Goal: Information Seeking & Learning: Compare options

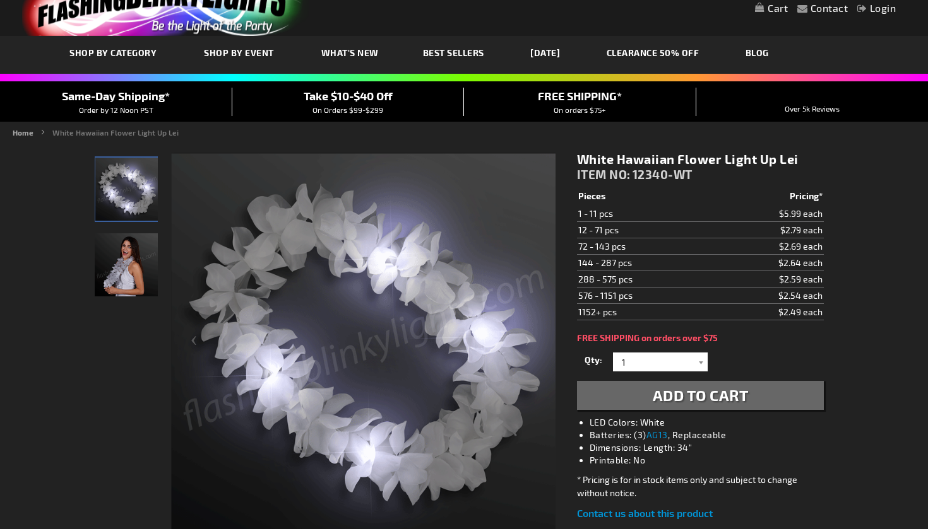
scroll to position [44, 0]
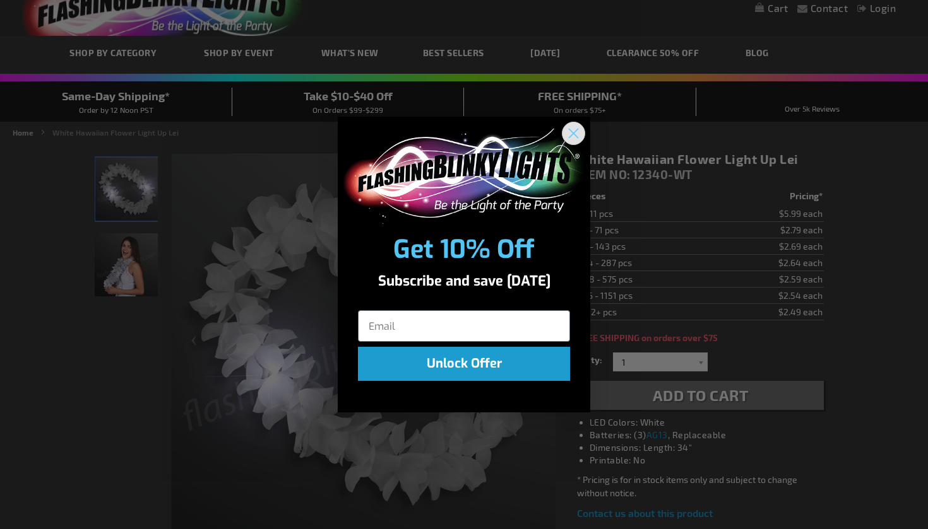
click at [575, 134] on circle "Close dialog" at bounding box center [573, 133] width 21 height 21
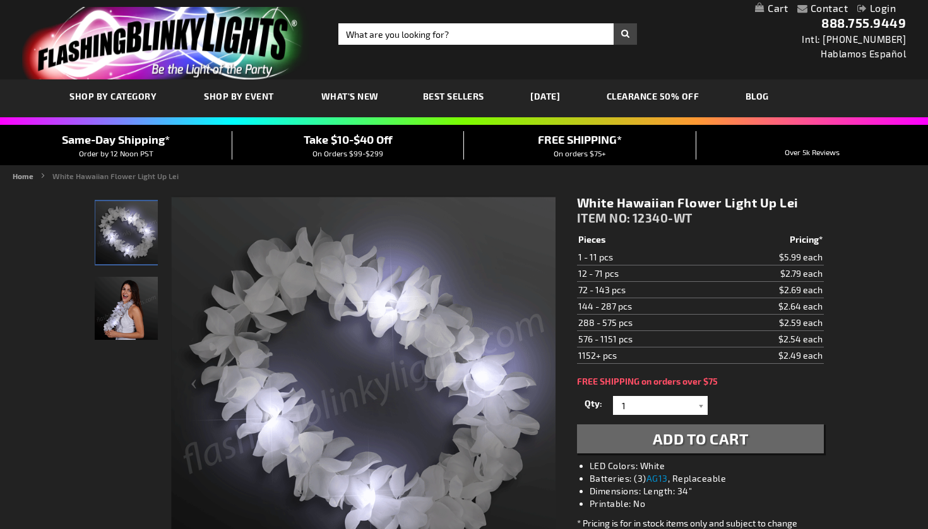
scroll to position [0, 0]
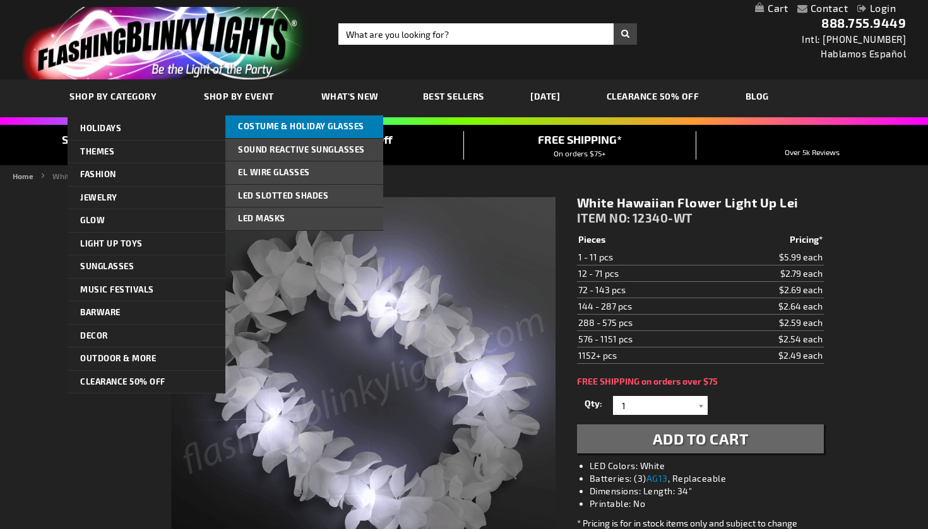
click at [350, 129] on span "Costume & Holiday Glasses" at bounding box center [301, 126] width 126 height 10
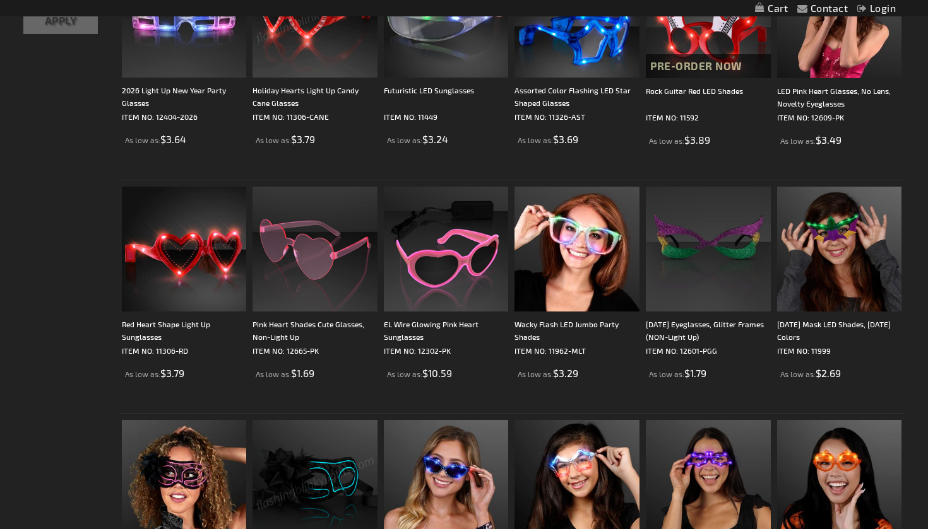
scroll to position [293, 0]
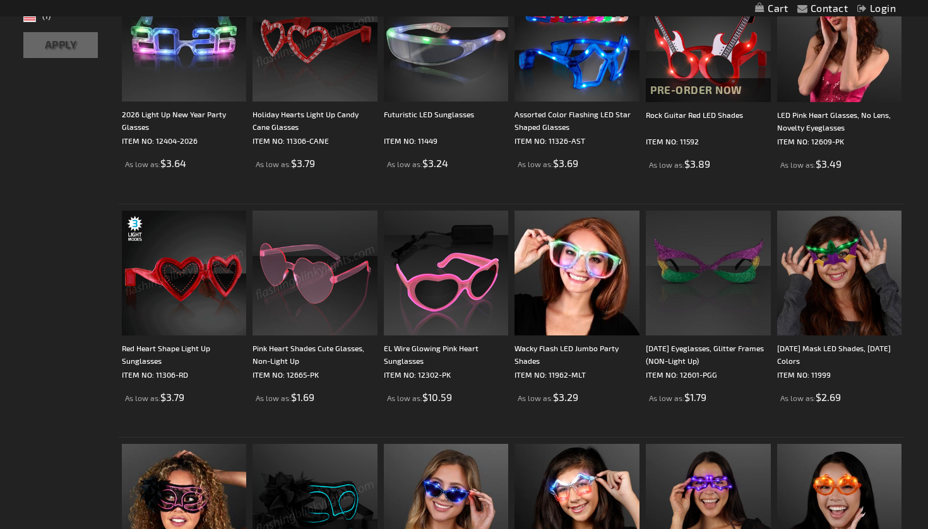
click at [203, 289] on img at bounding box center [184, 273] width 125 height 125
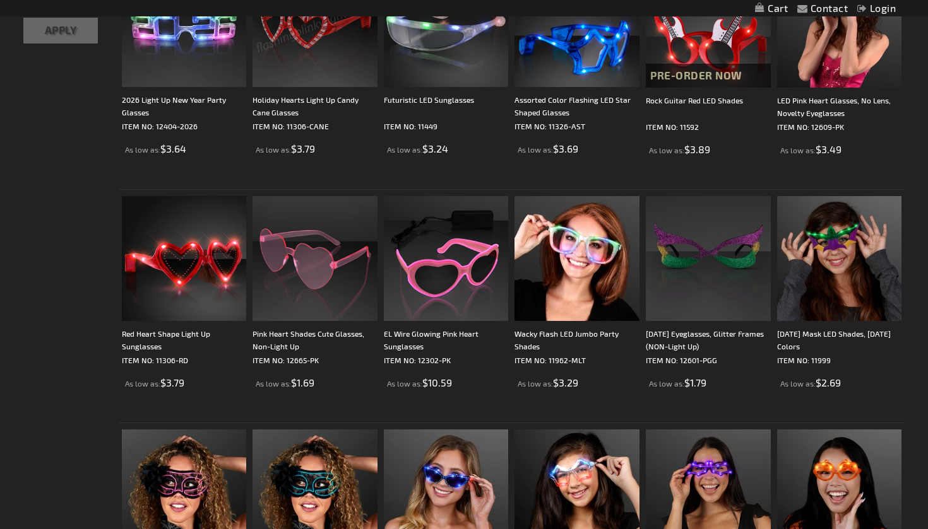
scroll to position [316, 0]
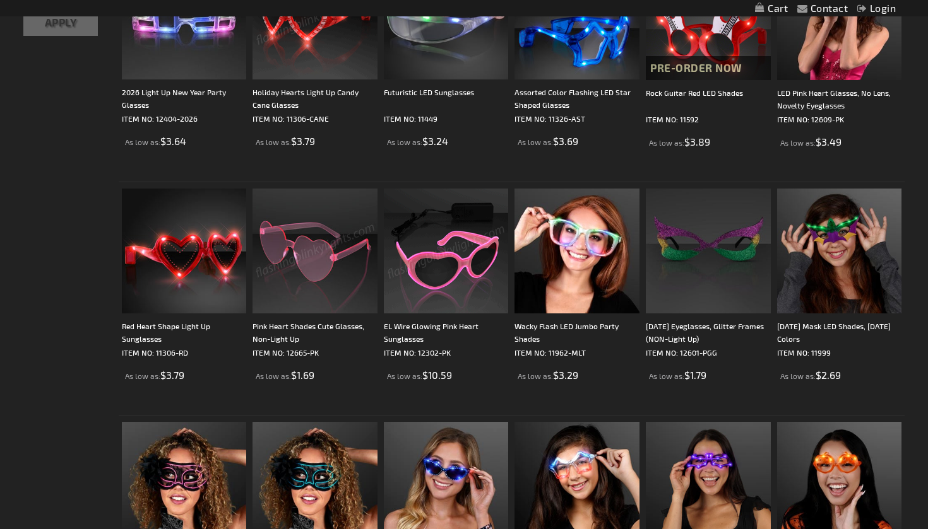
click at [448, 286] on img at bounding box center [446, 251] width 125 height 125
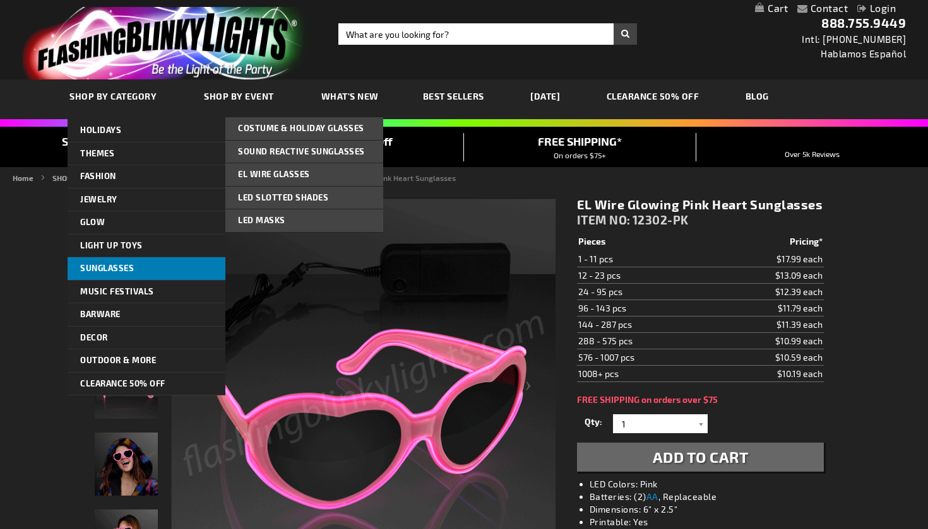
click at [130, 264] on span "Sunglasses" at bounding box center [107, 268] width 54 height 10
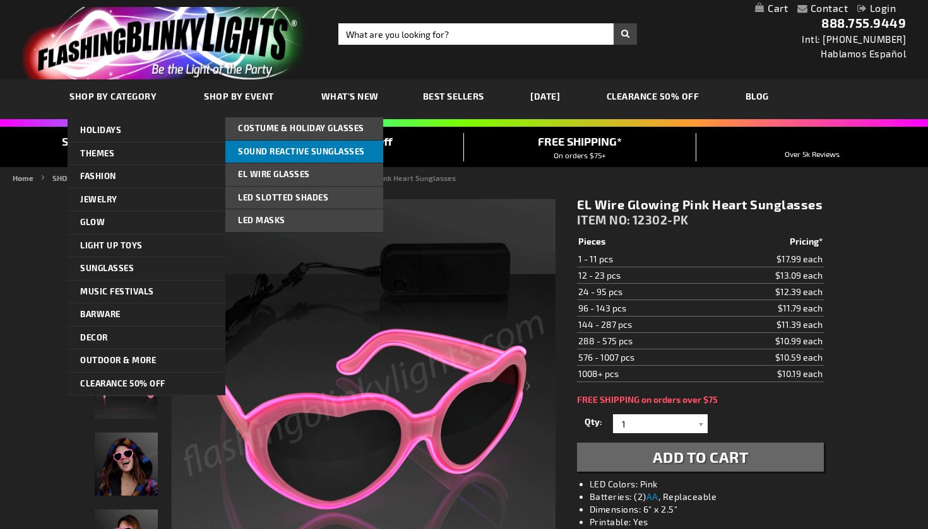
click at [327, 153] on span "Sound Reactive Sunglasses" at bounding box center [301, 151] width 127 height 10
